Goal: Book appointment/travel/reservation

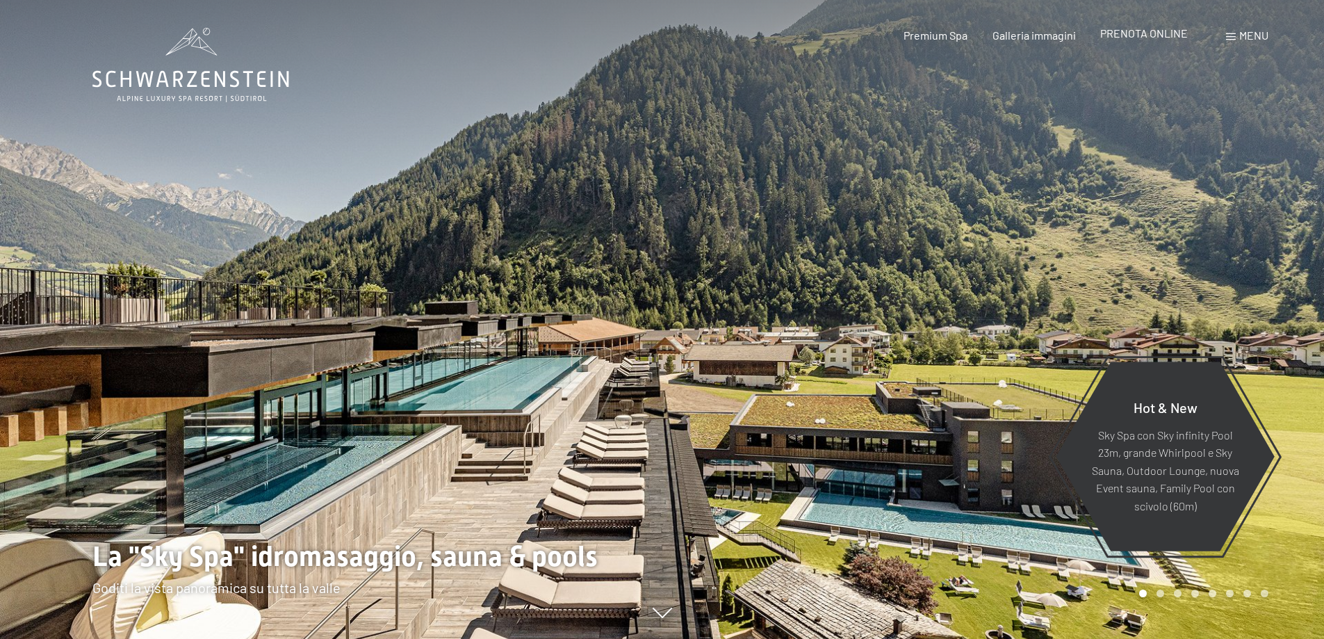
click at [1157, 34] on span "PRENOTA ONLINE" at bounding box center [1144, 32] width 88 height 13
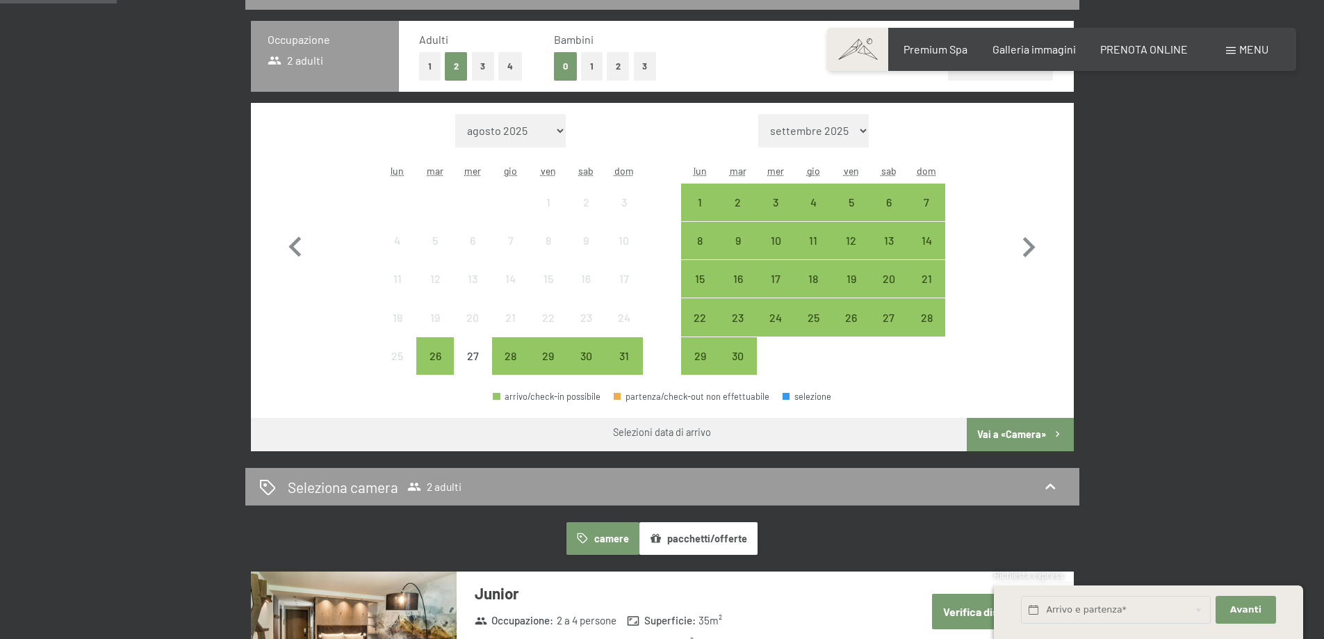
scroll to position [417, 0]
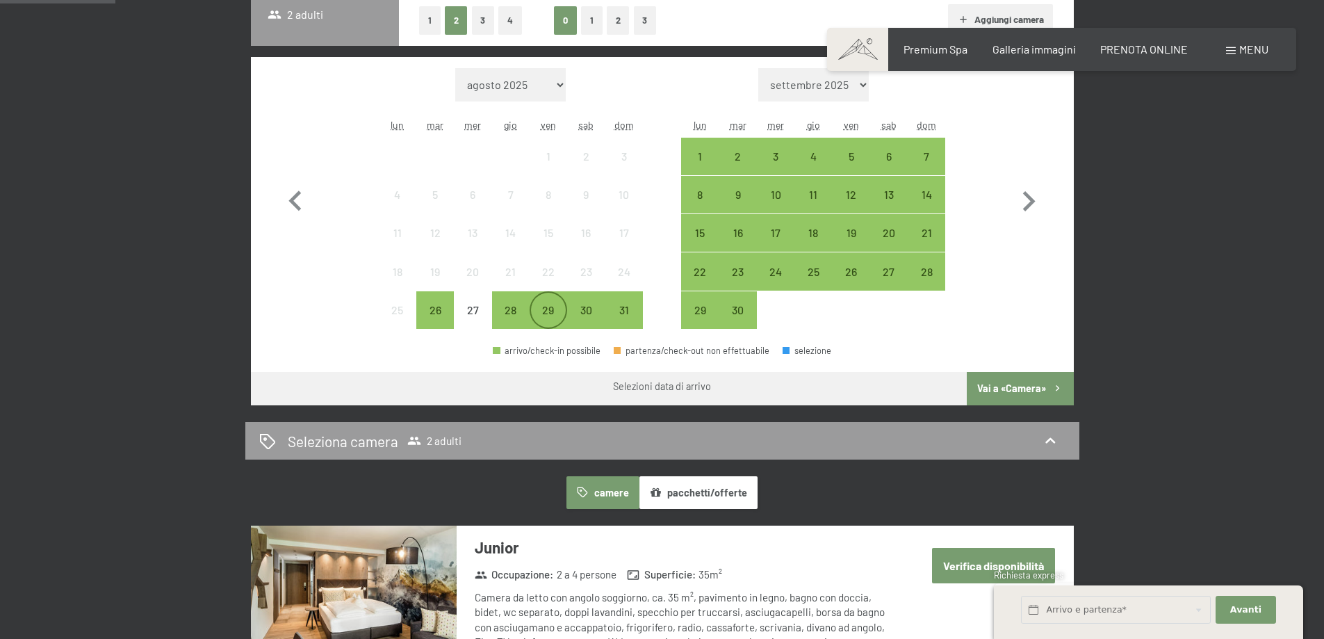
click at [553, 311] on div "29" at bounding box center [548, 321] width 35 height 35
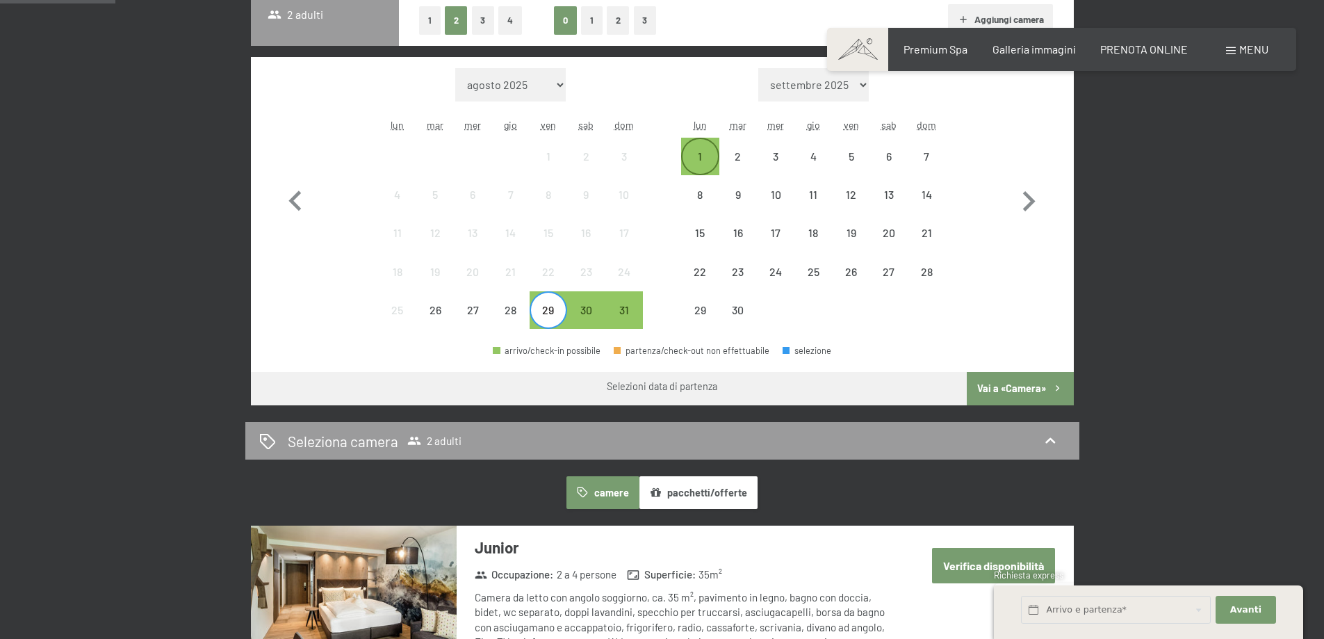
click at [703, 149] on div "1" at bounding box center [700, 156] width 35 height 35
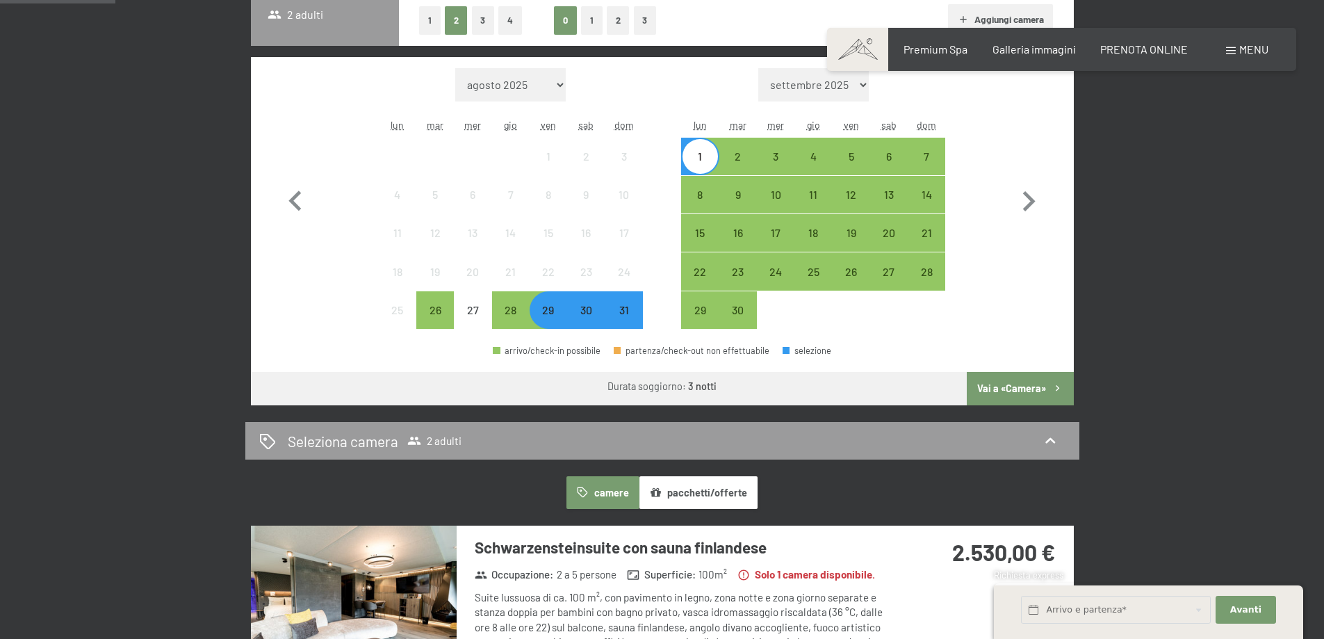
click at [1014, 389] on button "Vai a «Camera»" at bounding box center [1020, 388] width 106 height 33
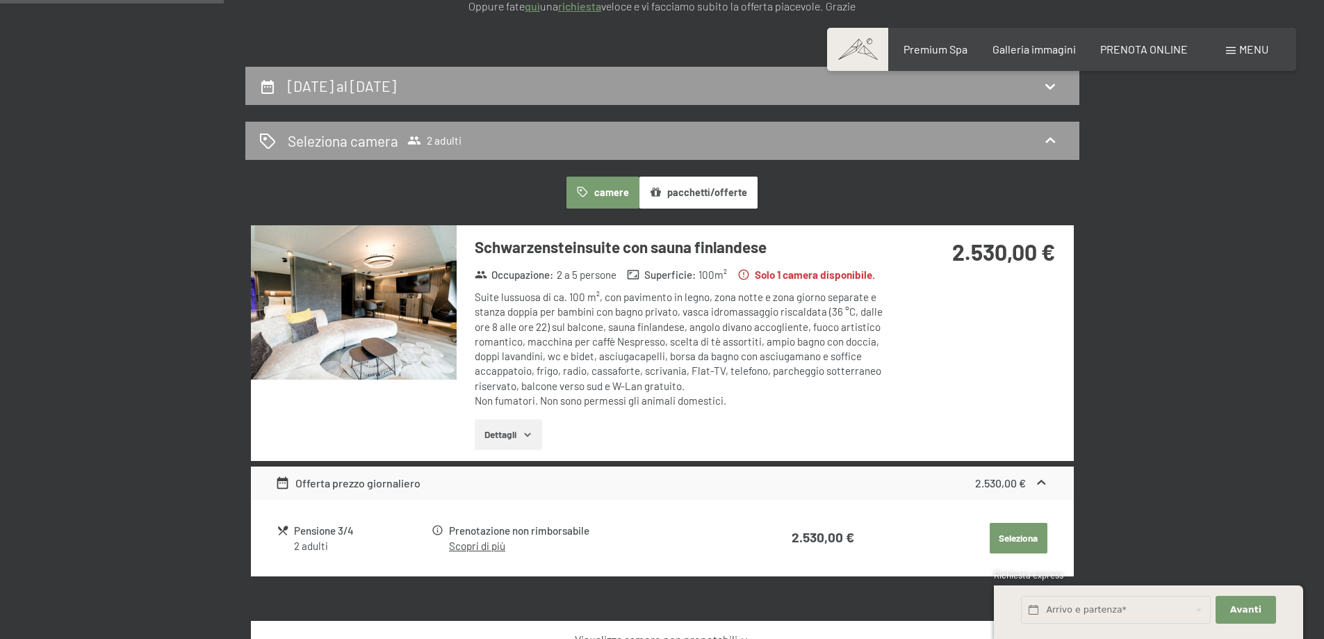
scroll to position [278, 0]
